Goal: Information Seeking & Learning: Learn about a topic

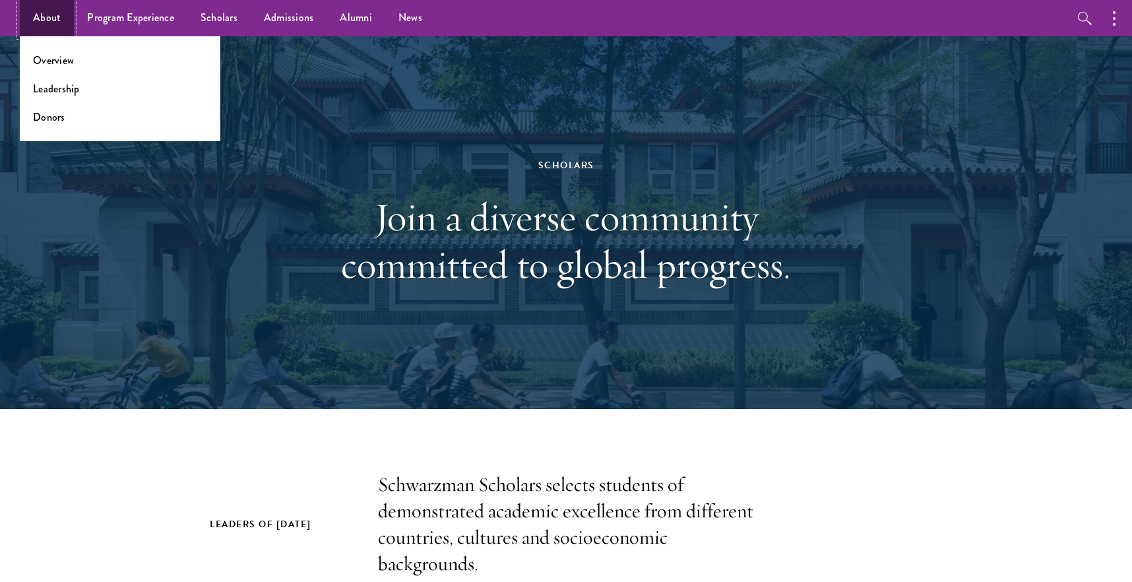
click at [53, 26] on link "About" at bounding box center [47, 18] width 54 height 36
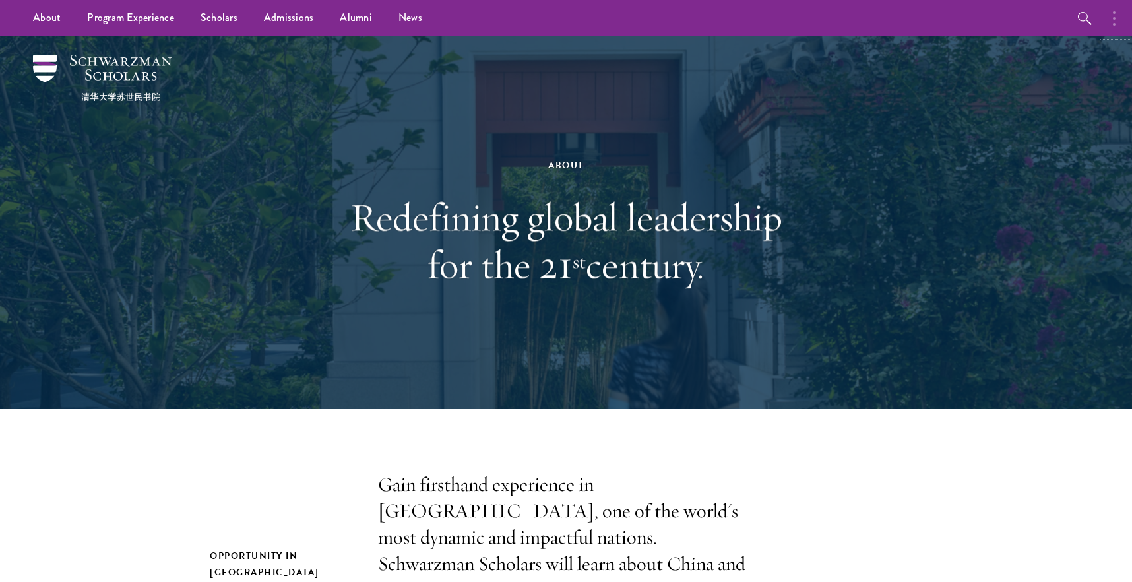
click at [1121, 16] on button "button" at bounding box center [1117, 18] width 29 height 36
click at [63, 60] on img at bounding box center [102, 78] width 139 height 46
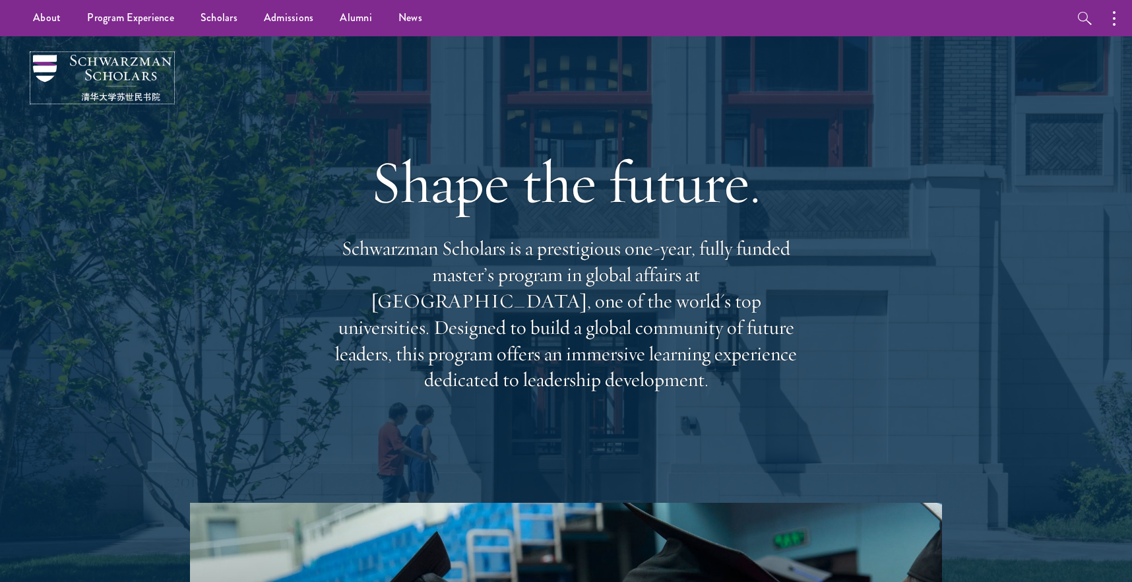
click at [46, 69] on img at bounding box center [102, 78] width 139 height 46
